Goal: Go to known website: Access a specific website the user already knows

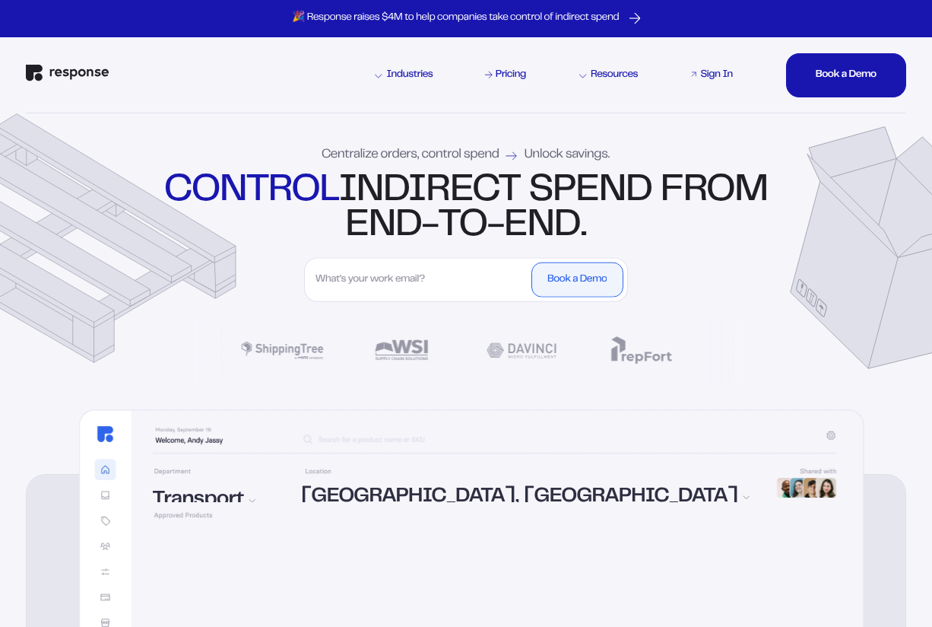
click at [714, 72] on div "Sign In" at bounding box center [717, 75] width 32 height 11
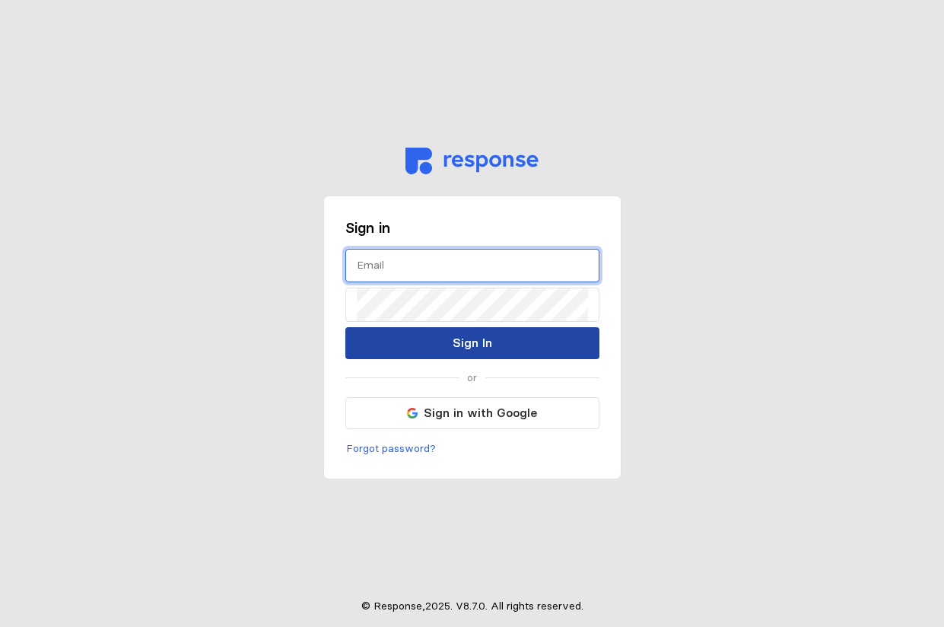
type input "[PERSON_NAME][EMAIL_ADDRESS][PERSON_NAME][DOMAIN_NAME]"
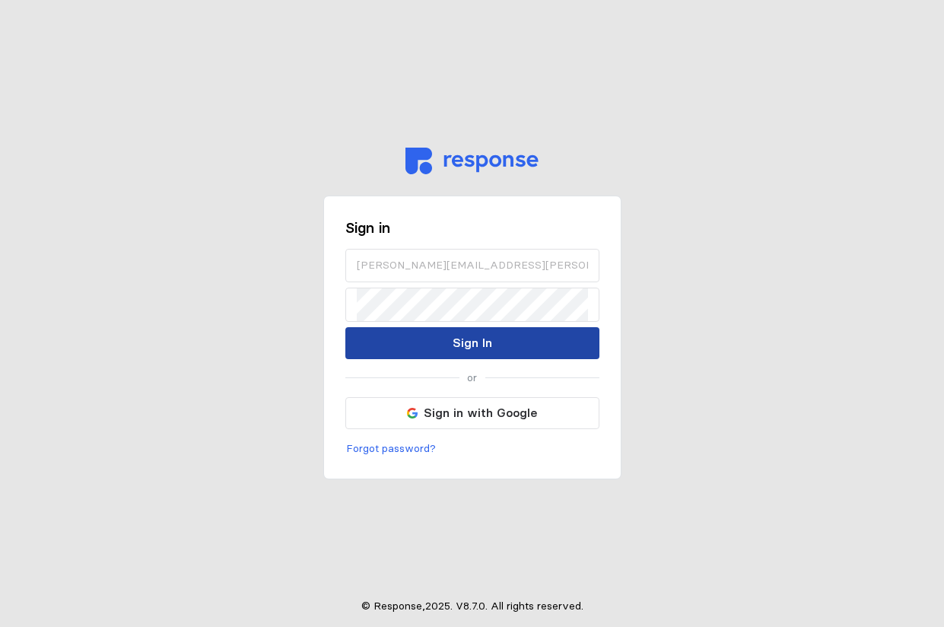
click at [421, 332] on button "Sign In" at bounding box center [472, 343] width 254 height 32
